Goal: Task Accomplishment & Management: Manage account settings

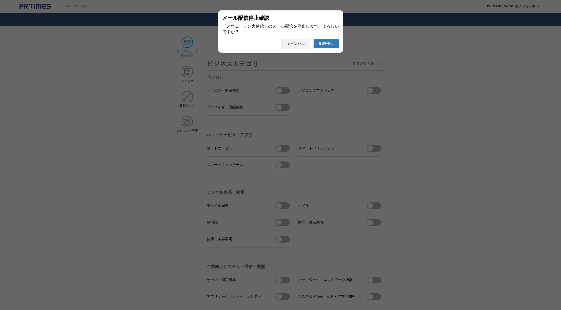
click at [320, 45] on span "配信停止" at bounding box center [326, 43] width 15 height 5
click at [326, 45] on span "配信停止" at bounding box center [326, 43] width 15 height 5
drag, startPoint x: 322, startPoint y: 45, endPoint x: 283, endPoint y: 40, distance: 39.3
click at [322, 45] on span "配信停止" at bounding box center [326, 43] width 15 height 5
click at [325, 43] on span "配信停止" at bounding box center [326, 43] width 15 height 5
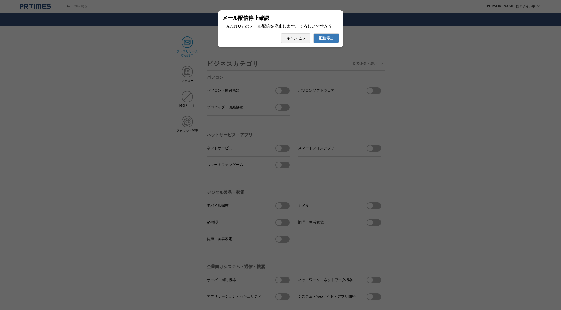
click at [323, 39] on span "配信停止" at bounding box center [326, 38] width 15 height 5
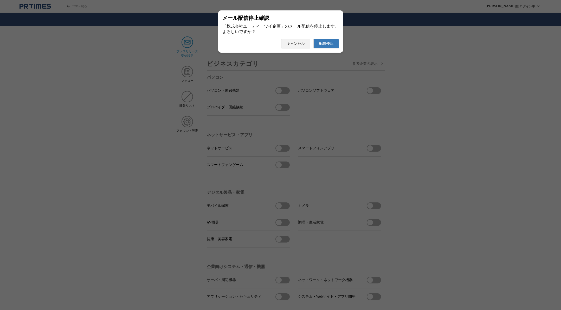
click at [328, 46] on span "配信停止" at bounding box center [326, 43] width 15 height 5
click at [326, 46] on span "配信停止" at bounding box center [326, 43] width 15 height 5
